Goal: Download file/media

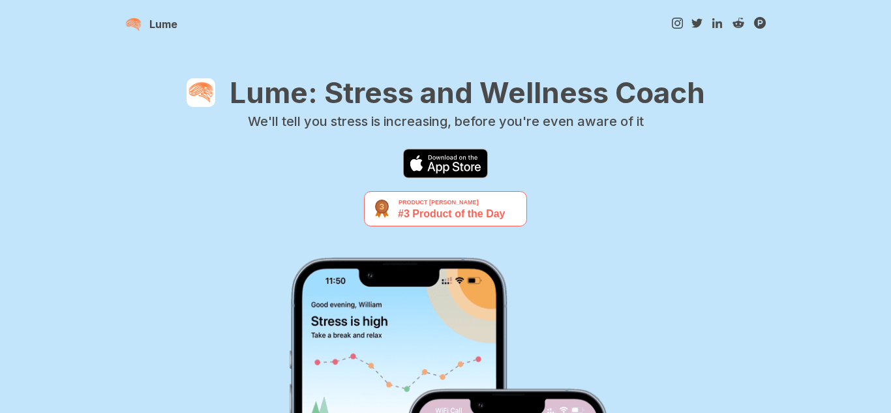
click at [671, 21] on img at bounding box center [676, 23] width 11 height 11
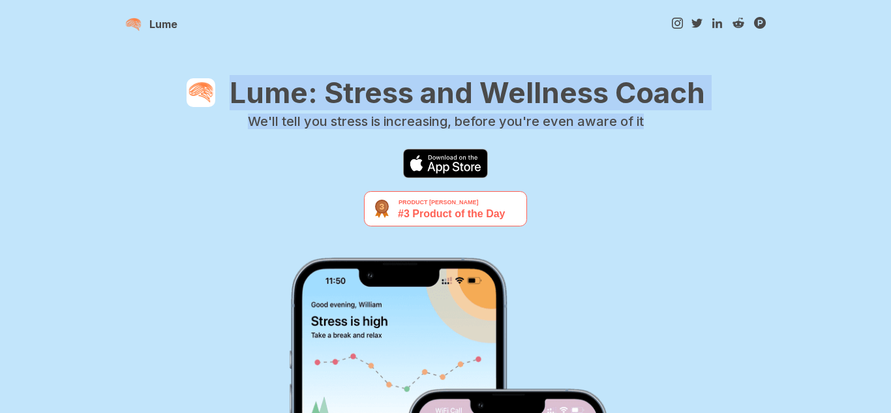
drag, startPoint x: 222, startPoint y: 76, endPoint x: 674, endPoint y: 122, distance: 454.2
click at [674, 122] on div "Lume: Stress and Wellness Coach We'll tell you stress is increasing, before you…" at bounding box center [445, 330] width 640 height 510
copy div "Lume: Stress and Wellness Coach We'll tell you stress is increasing, before you…"
click at [445, 305] on img at bounding box center [445, 373] width 407 height 424
